Goal: Task Accomplishment & Management: Use online tool/utility

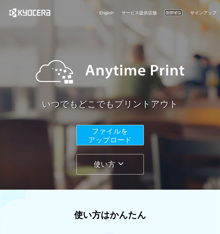
click at [172, 13] on link "ログイン" at bounding box center [173, 13] width 18 height 6
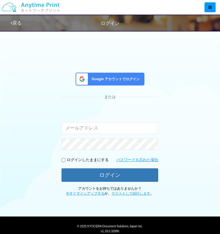
click at [20, 23] on link "戻る" at bounding box center [16, 22] width 11 height 5
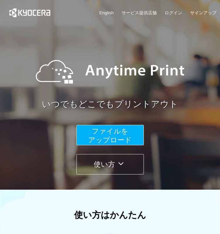
click at [102, 141] on span "ファイルを ​​アップロード" at bounding box center [110, 135] width 44 height 17
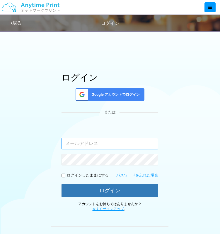
click at [102, 141] on input "email" at bounding box center [109, 144] width 96 height 12
type input "ramen.h18@gmail.com"
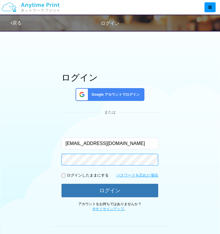
click at [61, 184] on button "ログイン" at bounding box center [109, 190] width 96 height 13
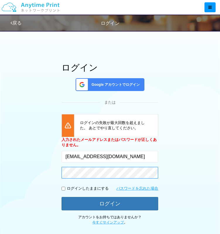
scroll to position [10, 0]
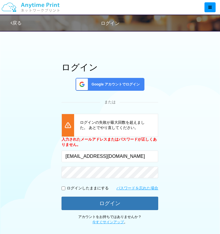
click at [20, 27] on div "戻る ログイン" at bounding box center [121, 23] width 220 height 16
click at [18, 22] on link "戻る" at bounding box center [16, 22] width 11 height 5
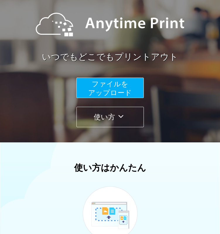
click at [134, 109] on button "使い方" at bounding box center [109, 117] width 67 height 20
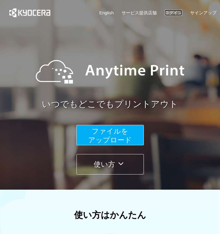
click at [173, 12] on link "ログイン" at bounding box center [173, 13] width 18 height 6
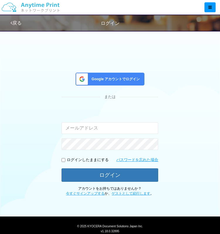
click at [131, 77] on span "Google アカウントでログイン" at bounding box center [114, 79] width 51 height 5
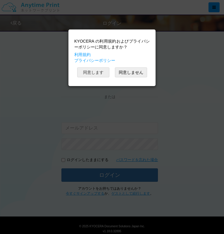
click at [104, 71] on button "同意します" at bounding box center [93, 73] width 32 height 10
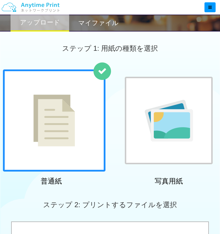
click at [185, 44] on div "ステップ 1: 用紙の種類を選択" at bounding box center [110, 48] width 220 height 42
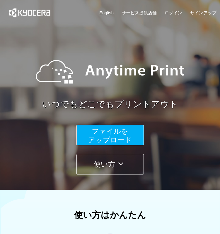
click at [105, 129] on span "ファイルを ​​アップロード" at bounding box center [110, 135] width 44 height 17
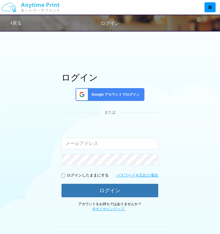
click at [117, 95] on span "Google アカウントでログイン" at bounding box center [114, 94] width 51 height 5
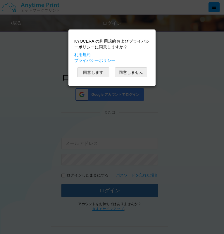
click at [97, 73] on button "同意します" at bounding box center [93, 73] width 32 height 10
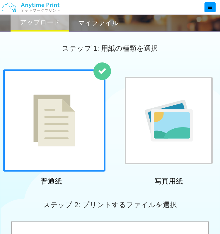
click at [80, 140] on div at bounding box center [54, 121] width 102 height 102
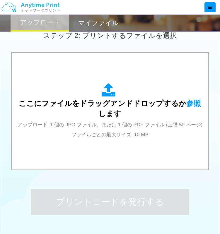
scroll to position [170, 0]
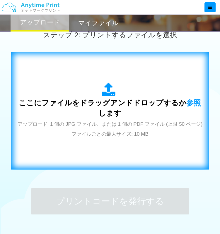
click at [100, 133] on div "ここにファイルをドラッグアンドドロップするか 参照 します アップロード: 1 個の JPG ファイル、または 1 個の PDF ファイル (上限 50 ペー…" at bounding box center [109, 111] width 185 height 56
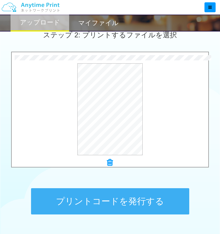
click at [122, 192] on button "プリントコードを発行する" at bounding box center [110, 202] width 158 height 26
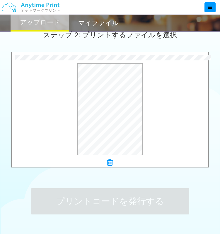
scroll to position [0, 0]
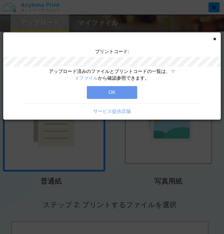
click at [121, 97] on button "OK" at bounding box center [112, 92] width 50 height 13
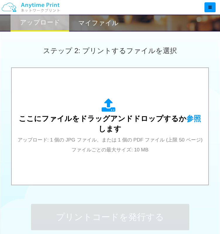
scroll to position [219, 0]
